Goal: Transaction & Acquisition: Purchase product/service

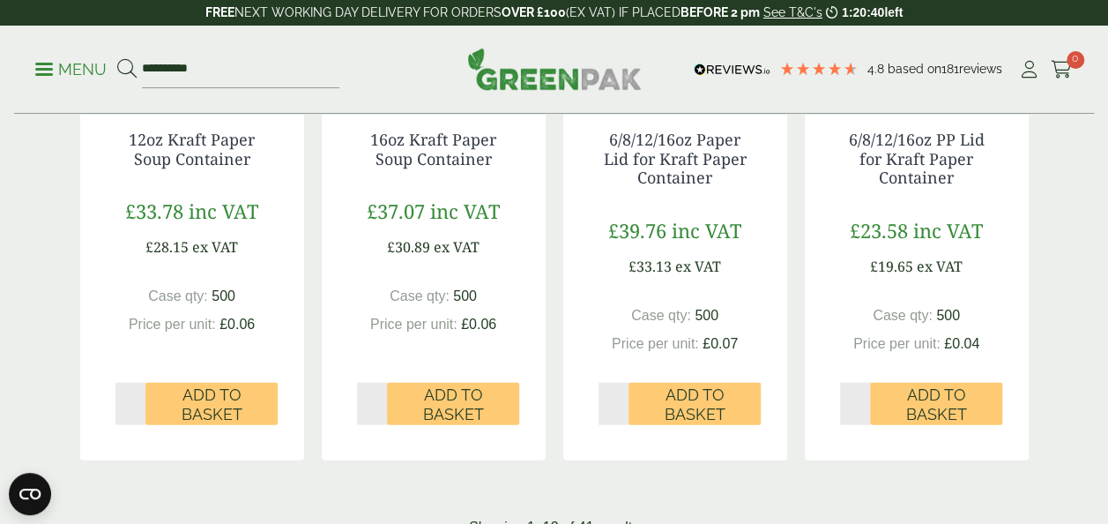
scroll to position [2005, 0]
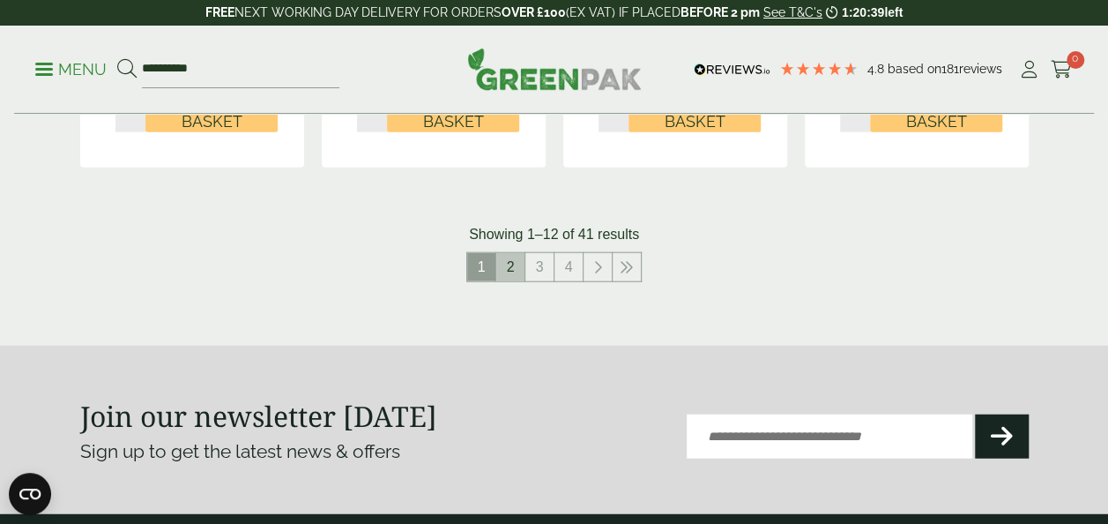
click at [497, 271] on link "2" at bounding box center [510, 267] width 28 height 28
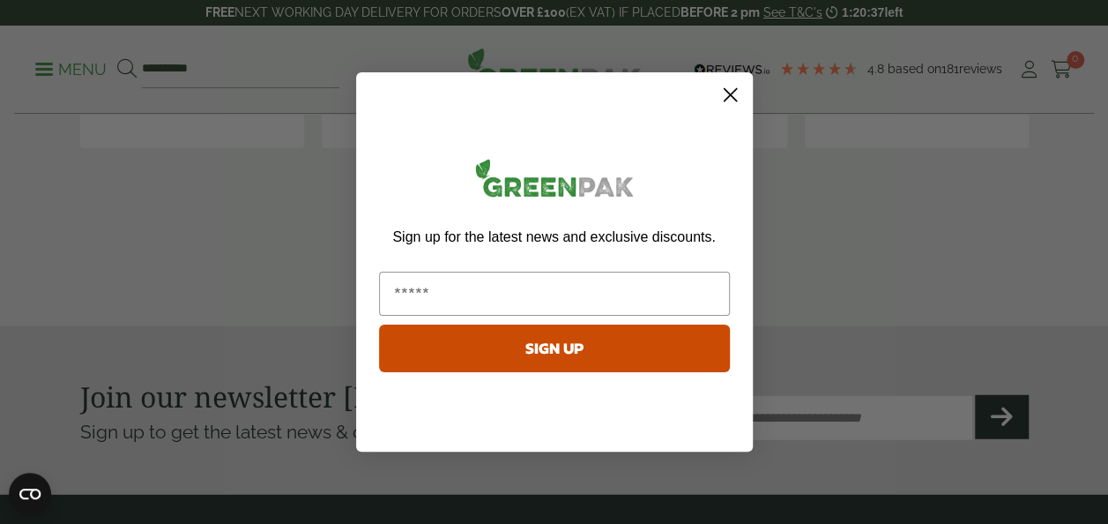
click at [724, 89] on icon "Close dialog" at bounding box center [730, 95] width 12 height 12
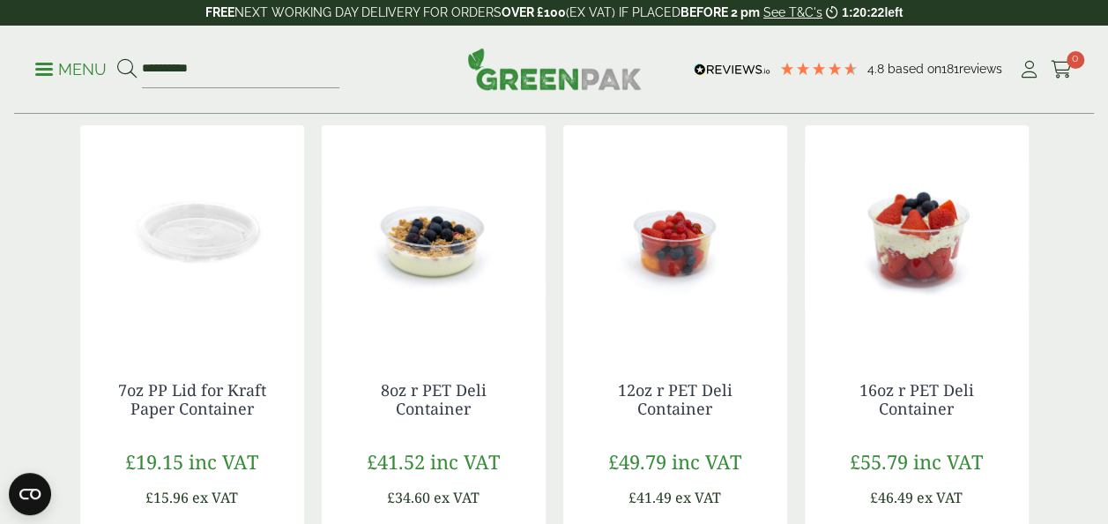
scroll to position [256, 0]
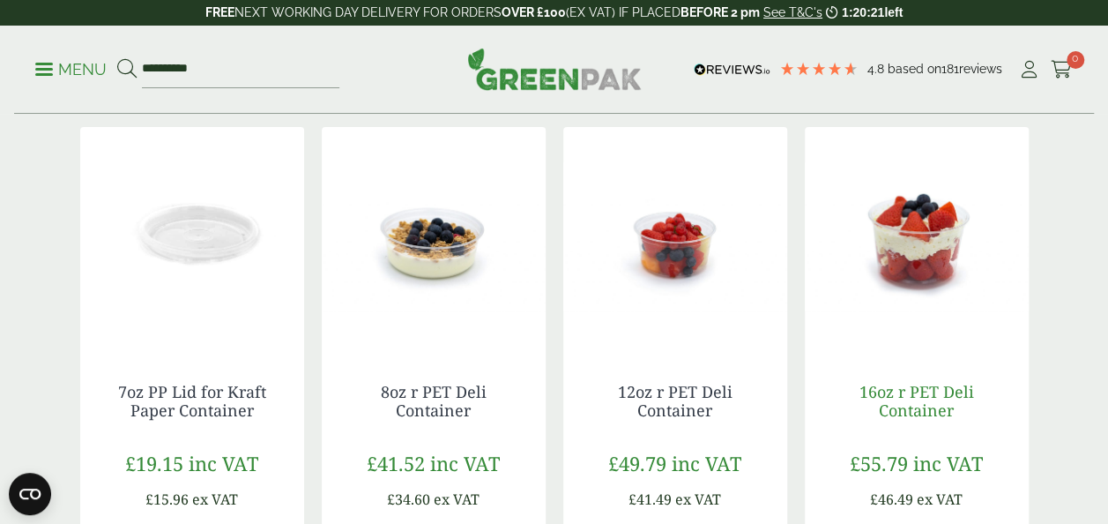
click at [905, 393] on link "16oz r PET Deli Container" at bounding box center [916, 401] width 115 height 41
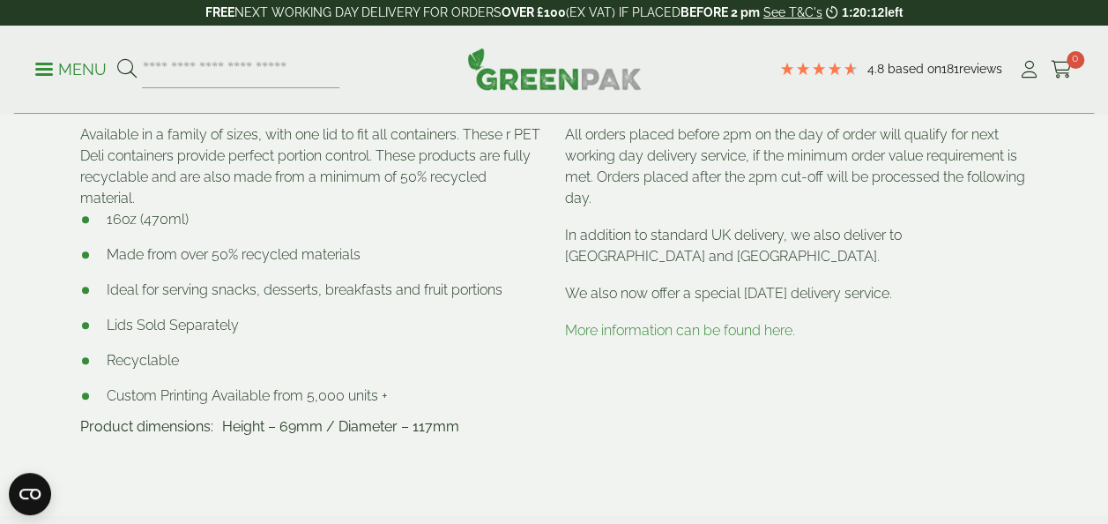
scroll to position [703, 0]
